Goal: Task Accomplishment & Management: Use online tool/utility

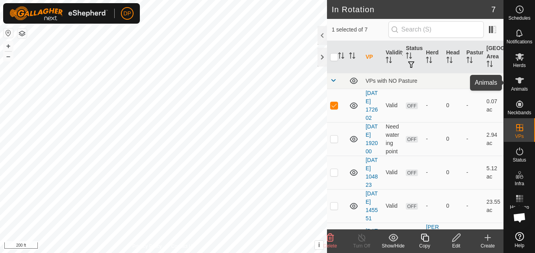
click at [522, 82] on icon at bounding box center [519, 80] width 9 height 9
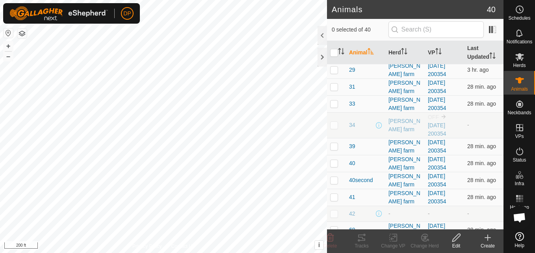
scroll to position [512, 0]
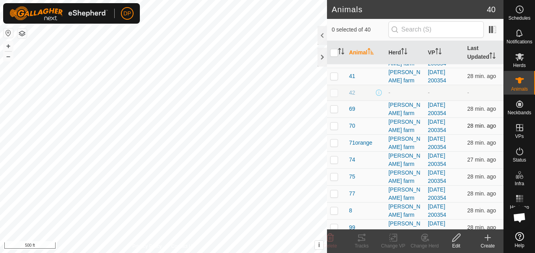
drag, startPoint x: 377, startPoint y: 116, endPoint x: 382, endPoint y: 130, distance: 15.3
click at [364, 78] on div "41" at bounding box center [365, 76] width 33 height 8
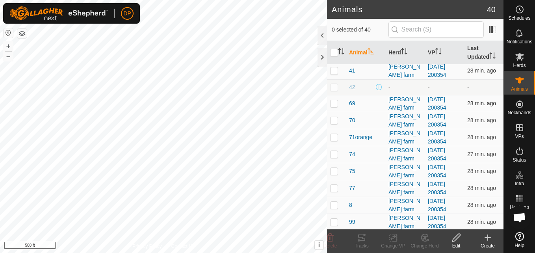
scroll to position [519, 0]
click at [334, 87] on p-checkbox at bounding box center [334, 85] width 8 height 6
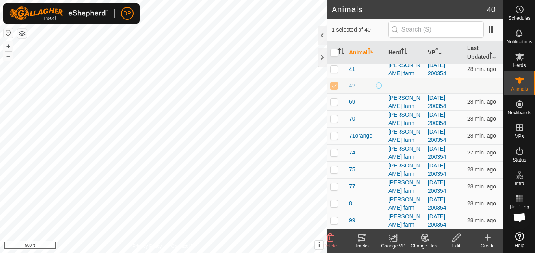
click at [334, 87] on p-checkbox at bounding box center [334, 85] width 8 height 6
checkbox input "false"
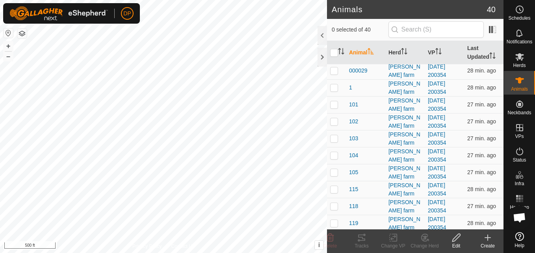
scroll to position [0, 0]
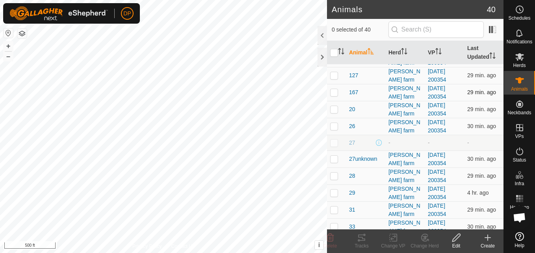
scroll to position [276, 0]
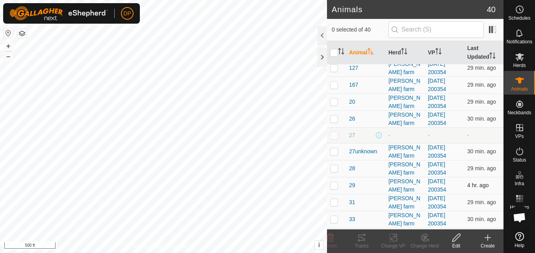
click at [332, 186] on p-checkbox at bounding box center [334, 185] width 8 height 6
checkbox input "true"
click at [362, 238] on icon at bounding box center [361, 237] width 9 height 9
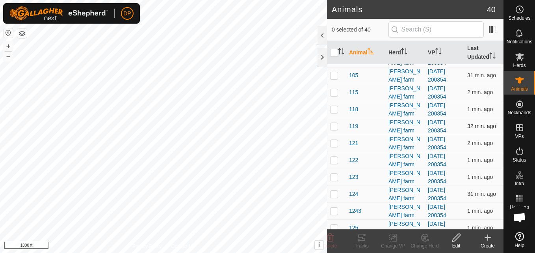
scroll to position [118, 0]
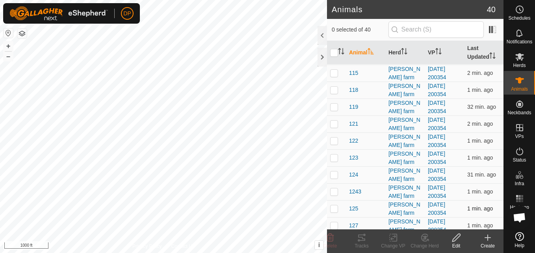
click at [334, 208] on p-checkbox at bounding box center [334, 208] width 8 height 6
checkbox input "true"
click at [360, 238] on icon at bounding box center [361, 237] width 9 height 9
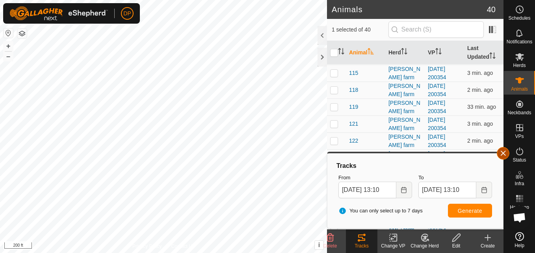
click at [504, 152] on button "button" at bounding box center [503, 153] width 13 height 13
